Goal: Information Seeking & Learning: Understand process/instructions

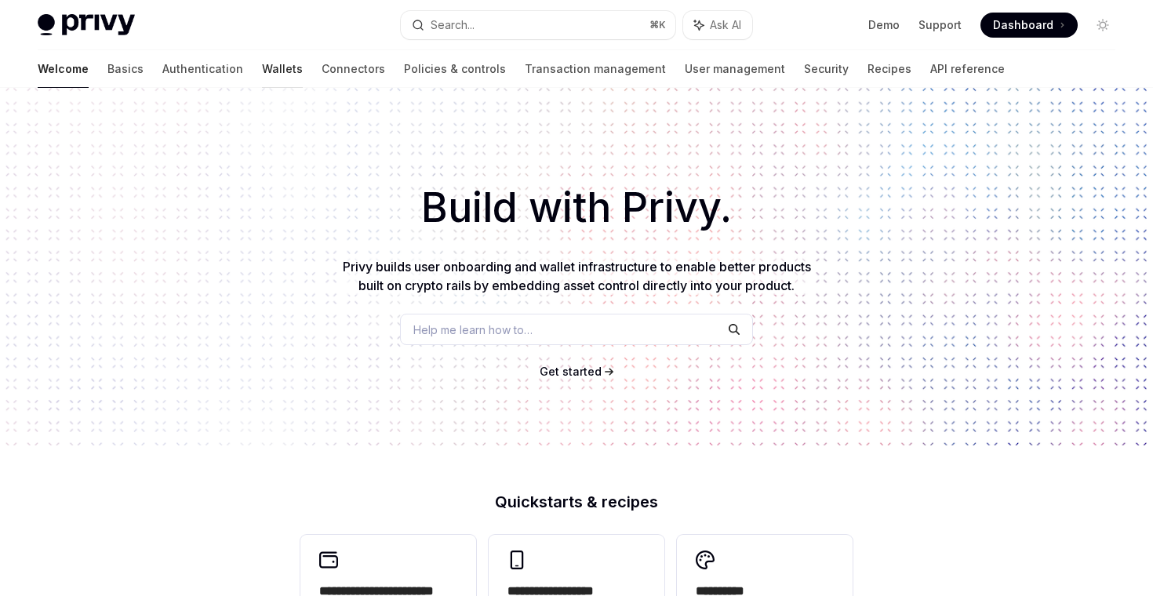
click at [262, 64] on link "Wallets" at bounding box center [282, 69] width 41 height 38
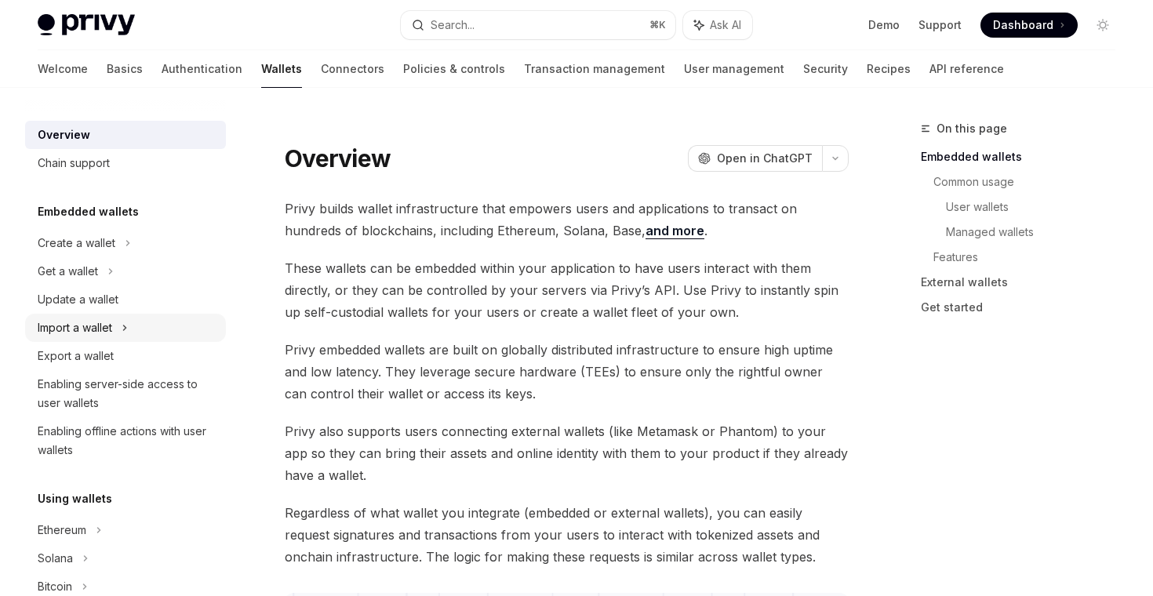
click at [103, 319] on div "Import a wallet" at bounding box center [75, 327] width 75 height 19
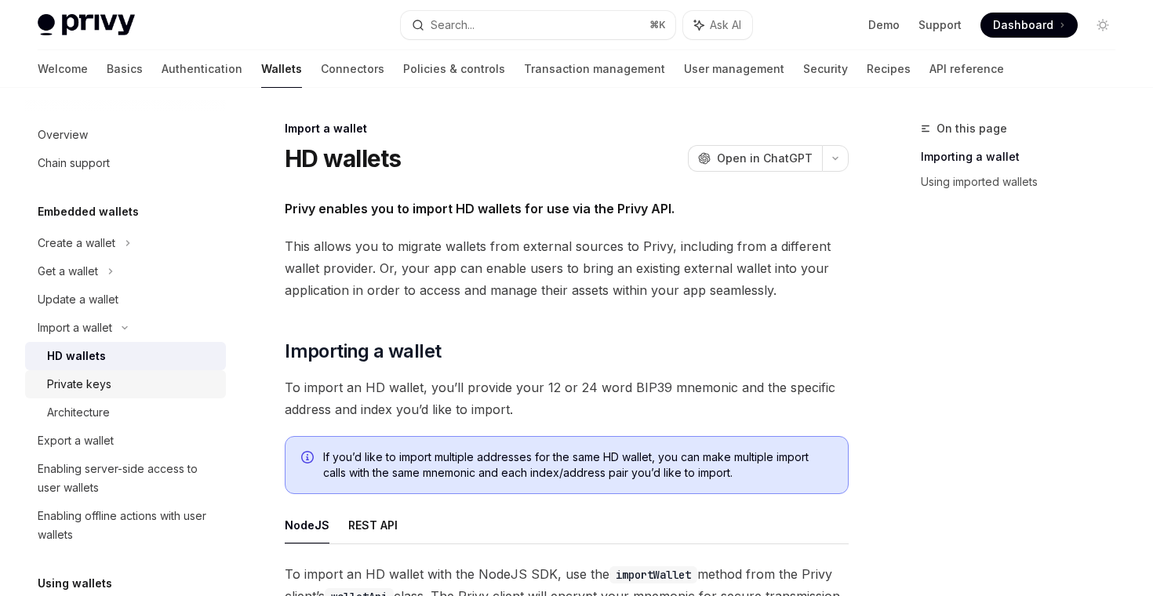
click at [100, 373] on link "Private keys" at bounding box center [125, 384] width 201 height 28
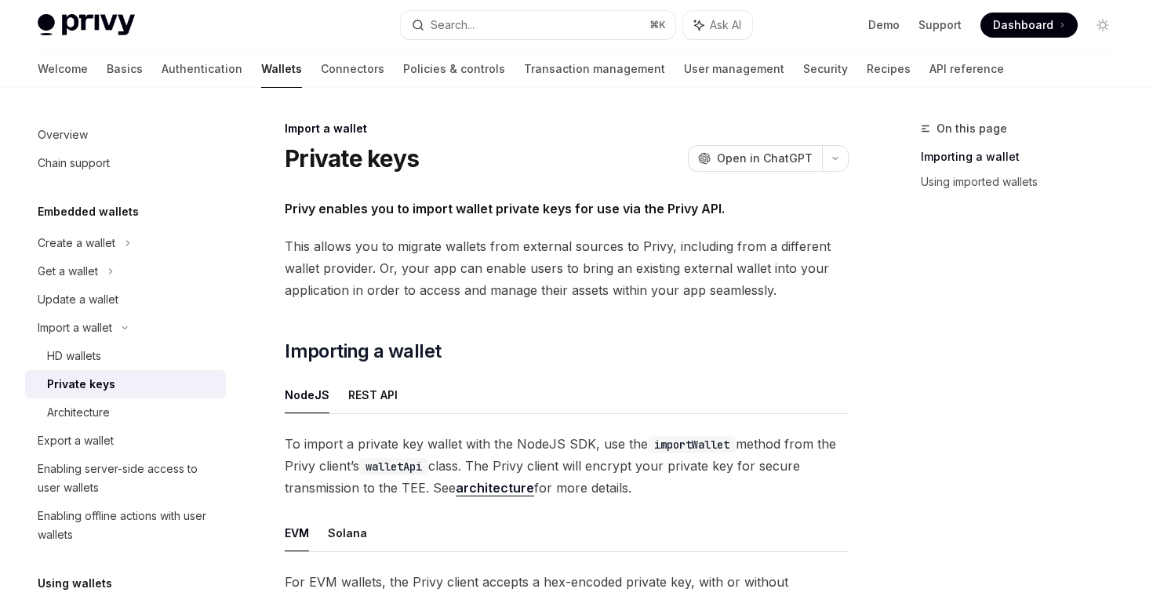
type textarea "*"
